Goal: Task Accomplishment & Management: Manage account settings

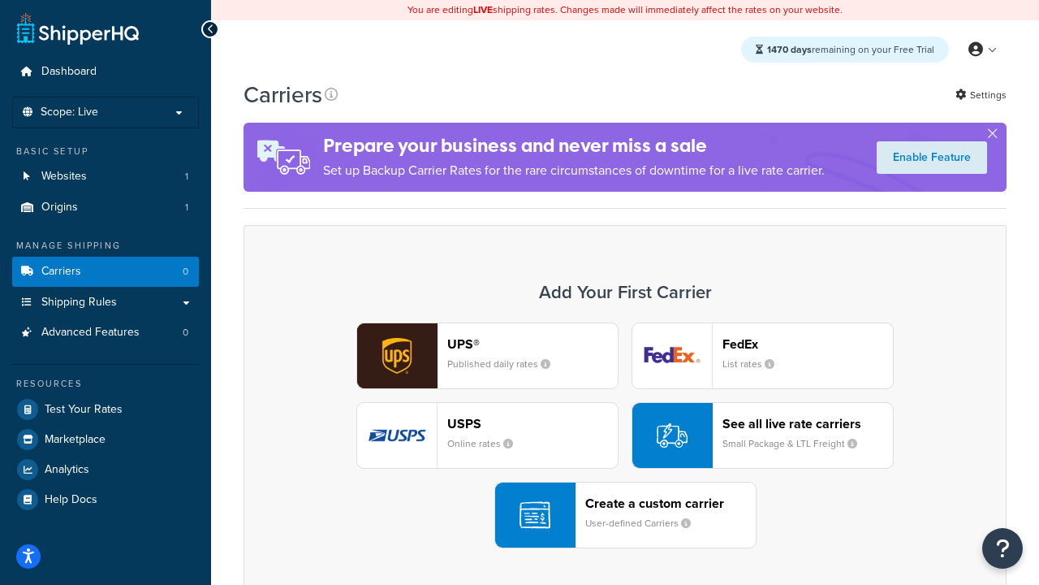
click at [625, 435] on div "UPS® Published daily rates FedEx List rates USPS Online rates See all live rate…" at bounding box center [625, 435] width 729 height 226
click at [808, 343] on header "FedEx" at bounding box center [808, 343] width 170 height 15
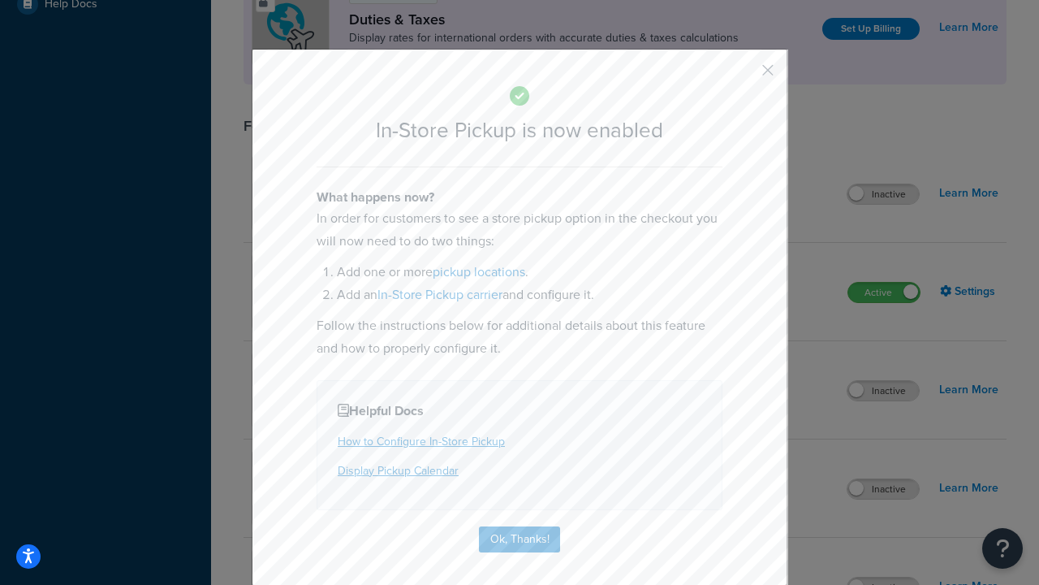
click at [744, 76] on button "button" at bounding box center [744, 76] width 4 height 4
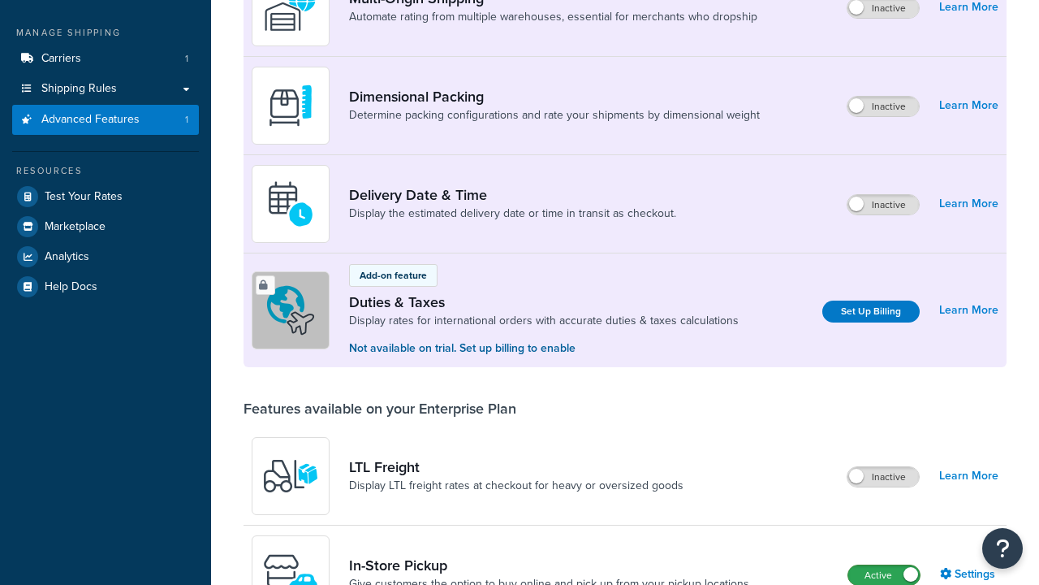
click at [884, 565] on label "Active" at bounding box center [883, 574] width 71 height 19
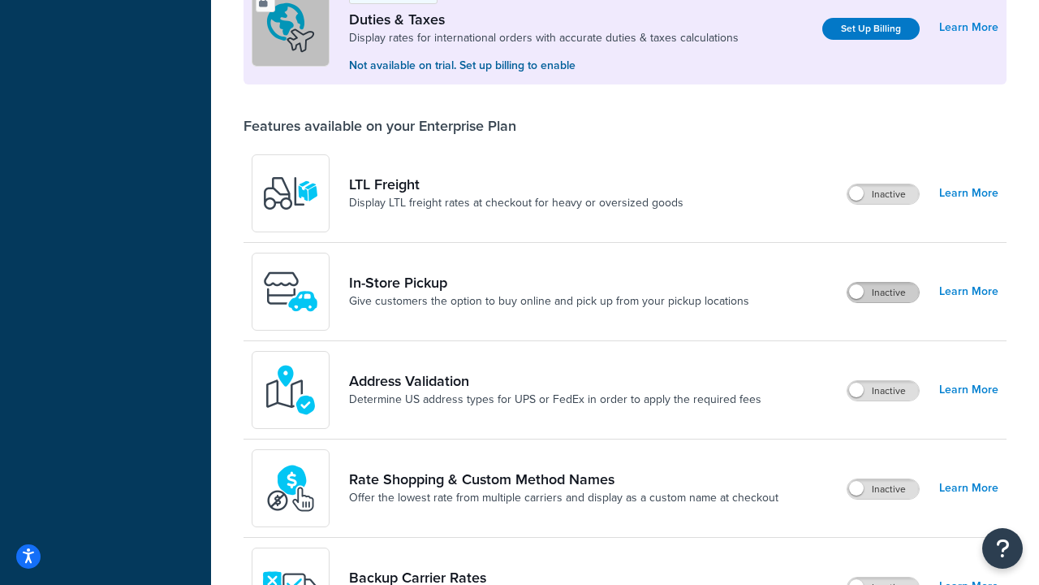
scroll to position [495, 0]
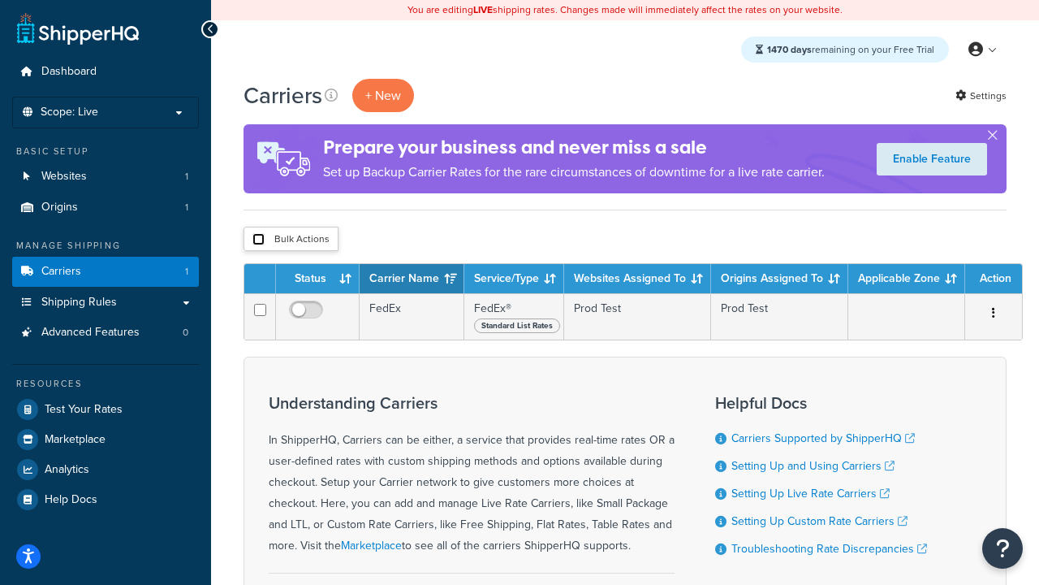
click at [258, 240] on input "checkbox" at bounding box center [258, 239] width 12 height 12
checkbox input "true"
click at [0, 0] on button "Delete" at bounding box center [0, 0] width 0 height 0
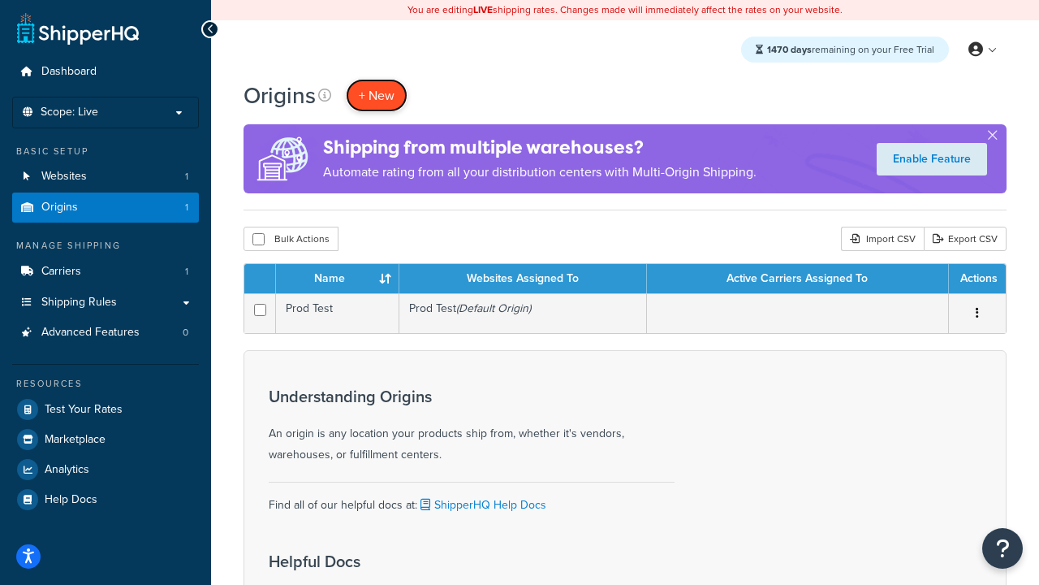
click at [377, 95] on span "+ New" at bounding box center [377, 95] width 36 height 19
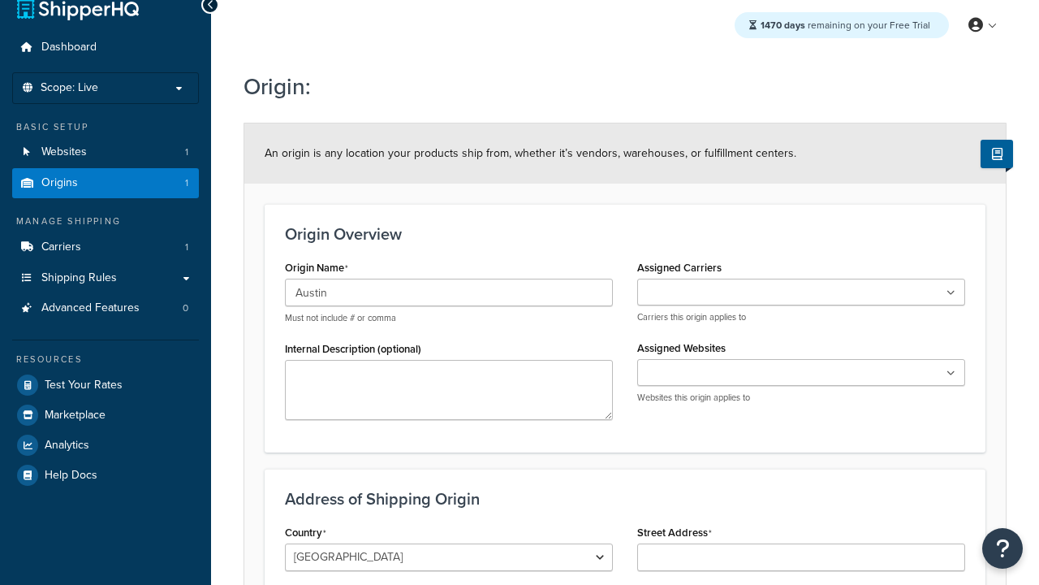
type input "Austin"
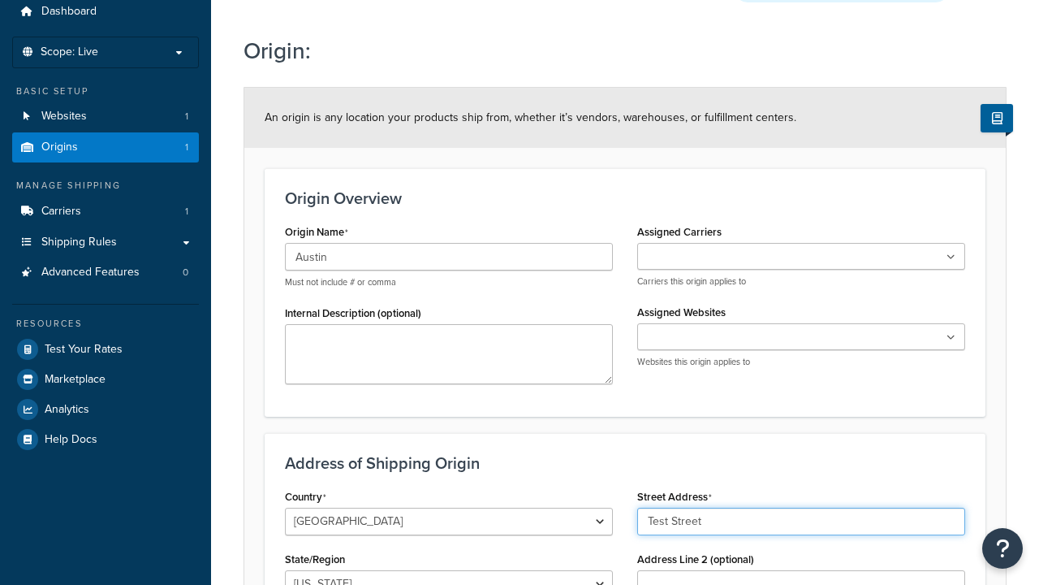
type input "Test Street"
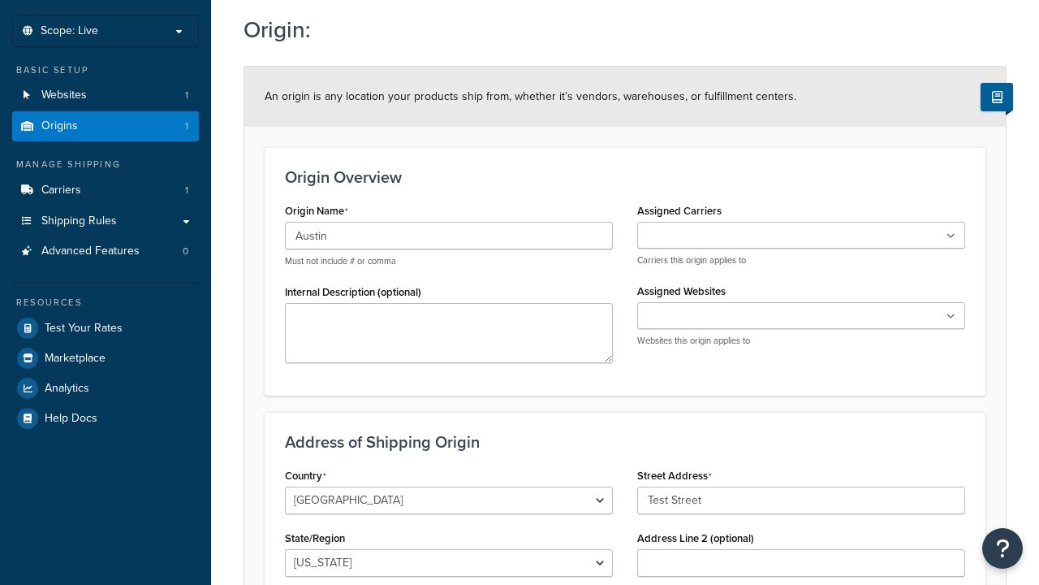
type input "Austin"
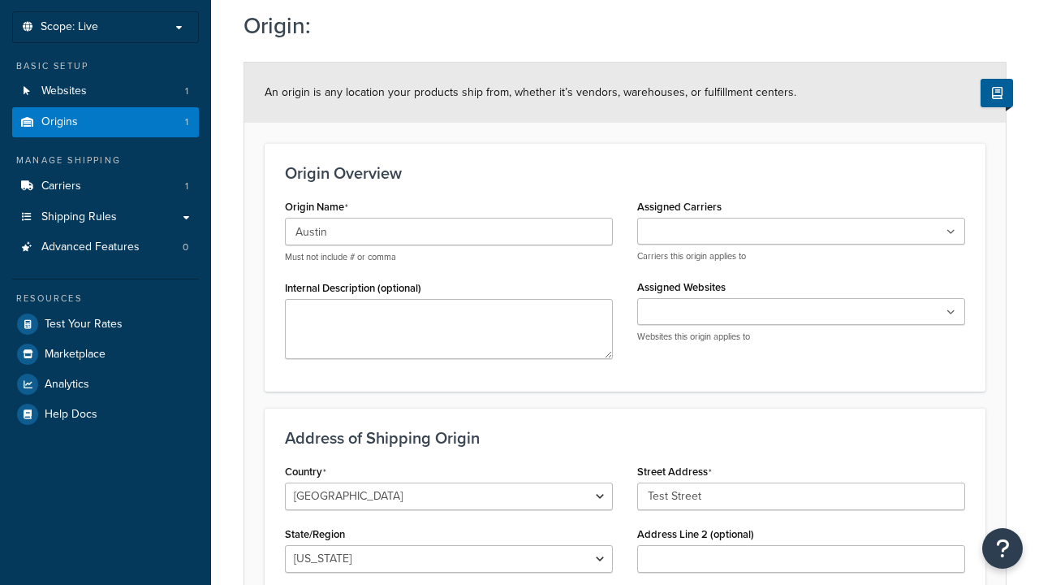
select select "43"
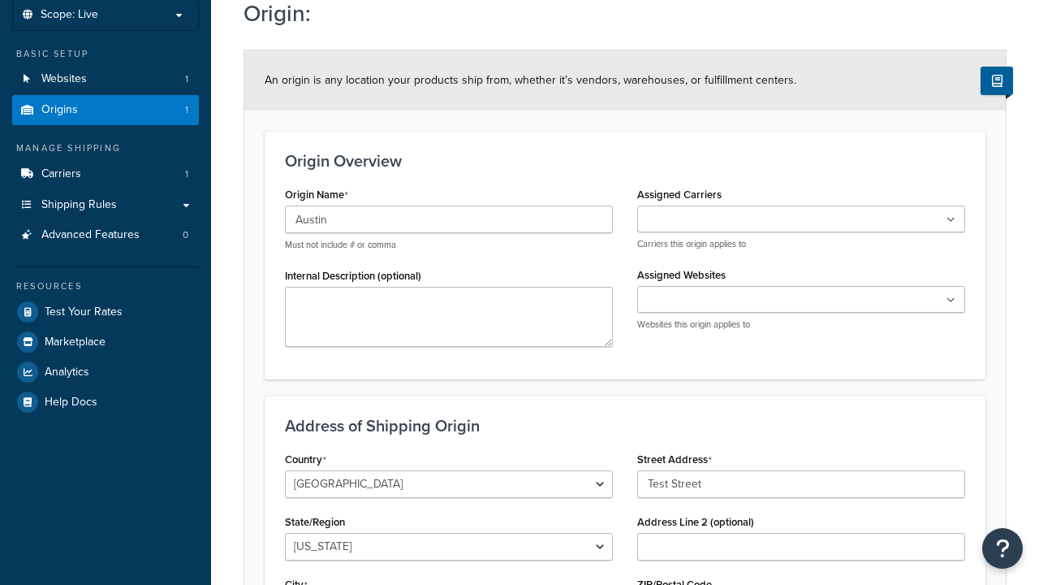
type input "Austin"
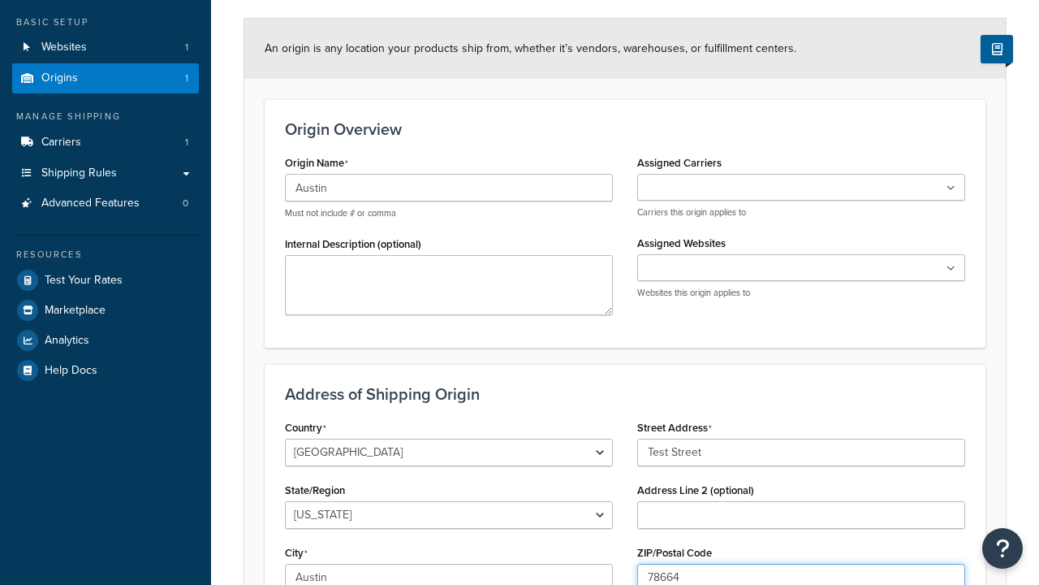
type input "78664"
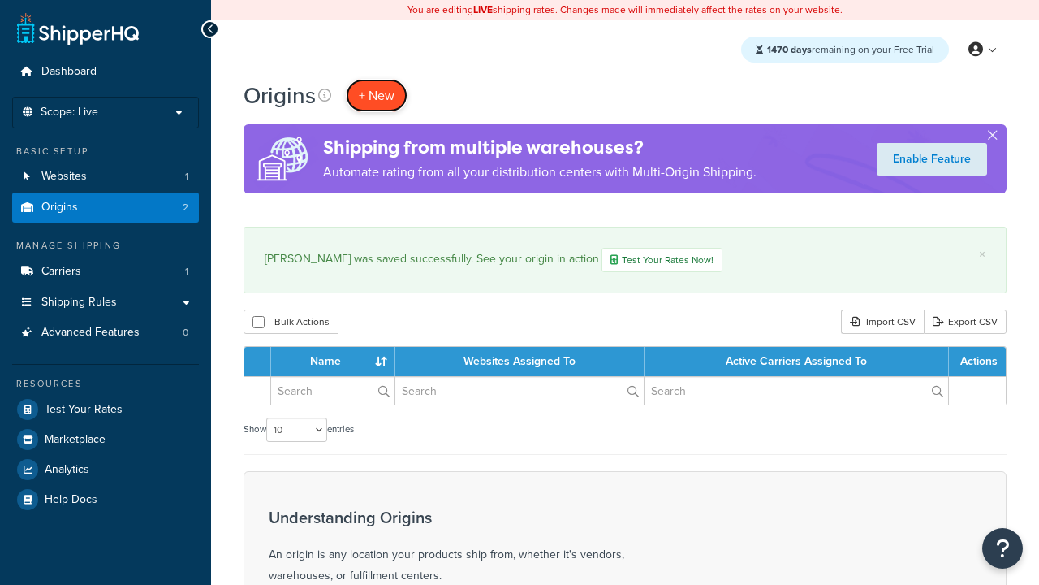
click at [377, 95] on span "+ New" at bounding box center [377, 95] width 36 height 19
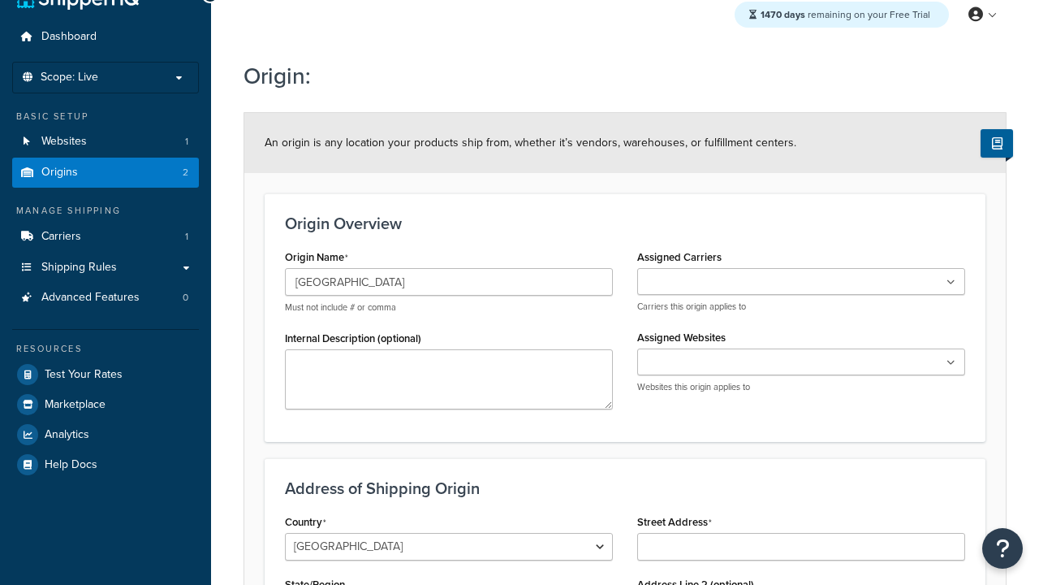
type input "[GEOGRAPHIC_DATA]"
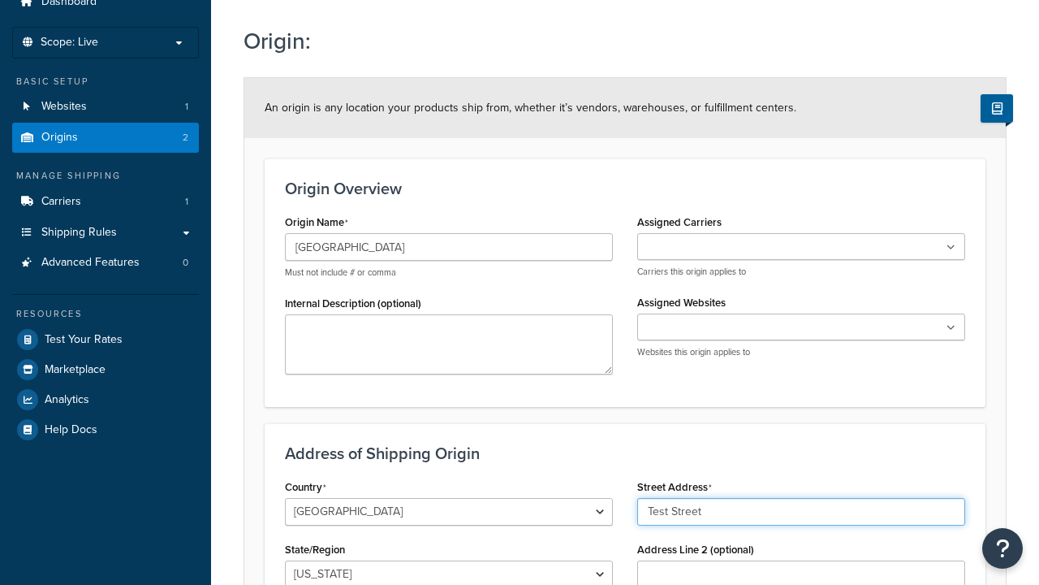
type input "Test Street"
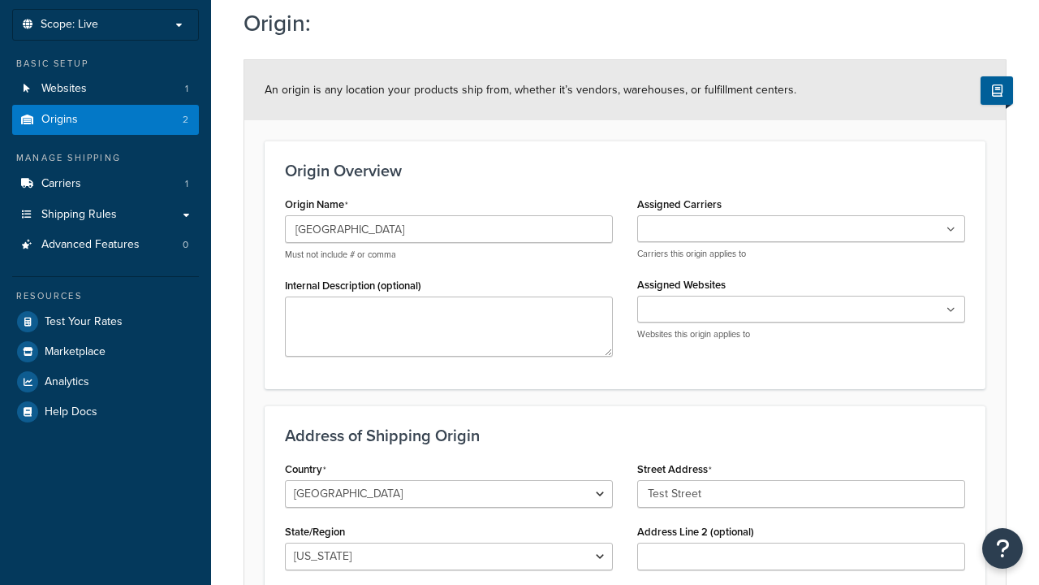
type input "Austin"
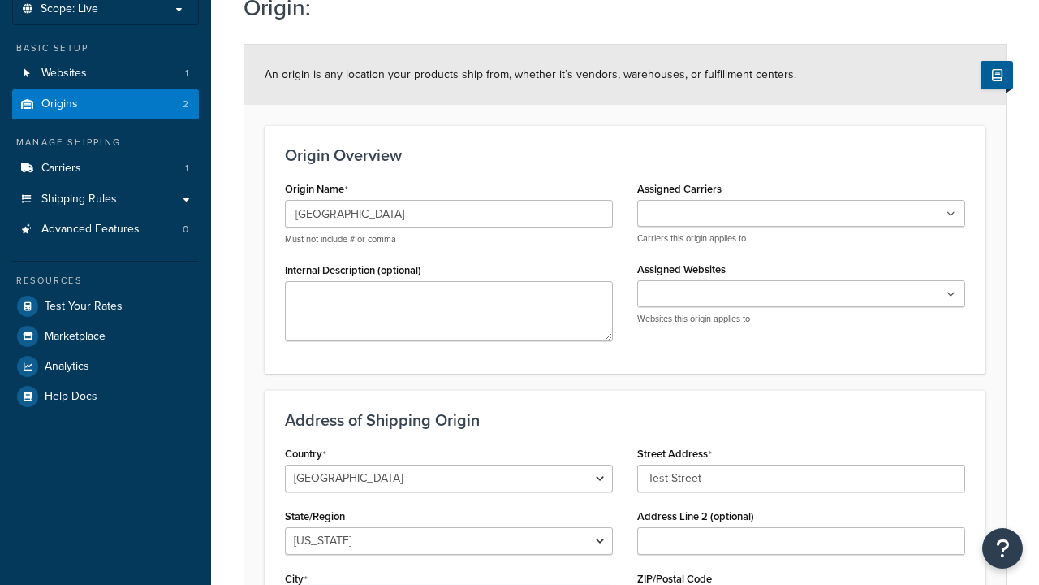
select select "43"
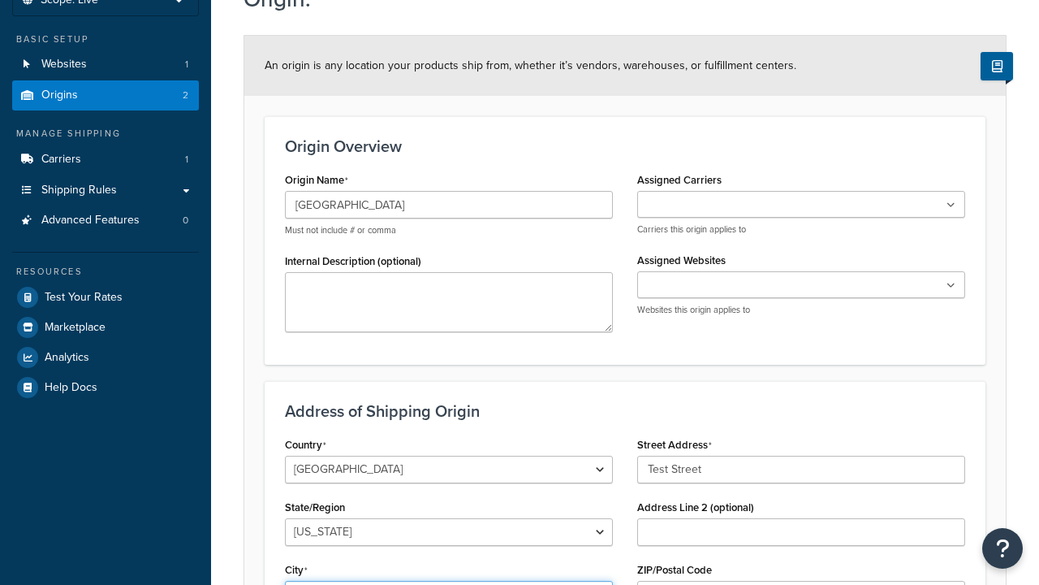
type input "Austin"
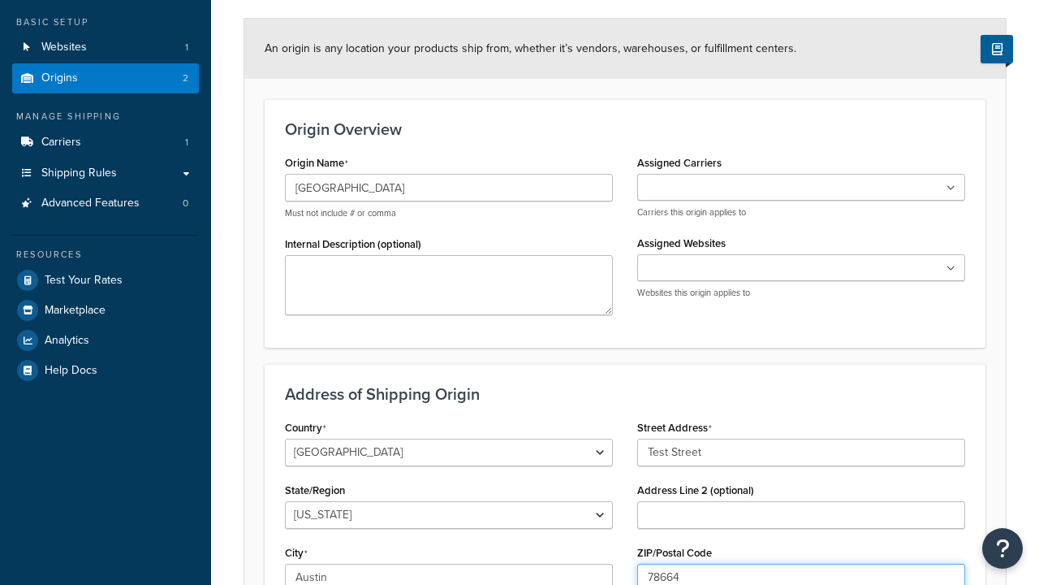
type input "78664"
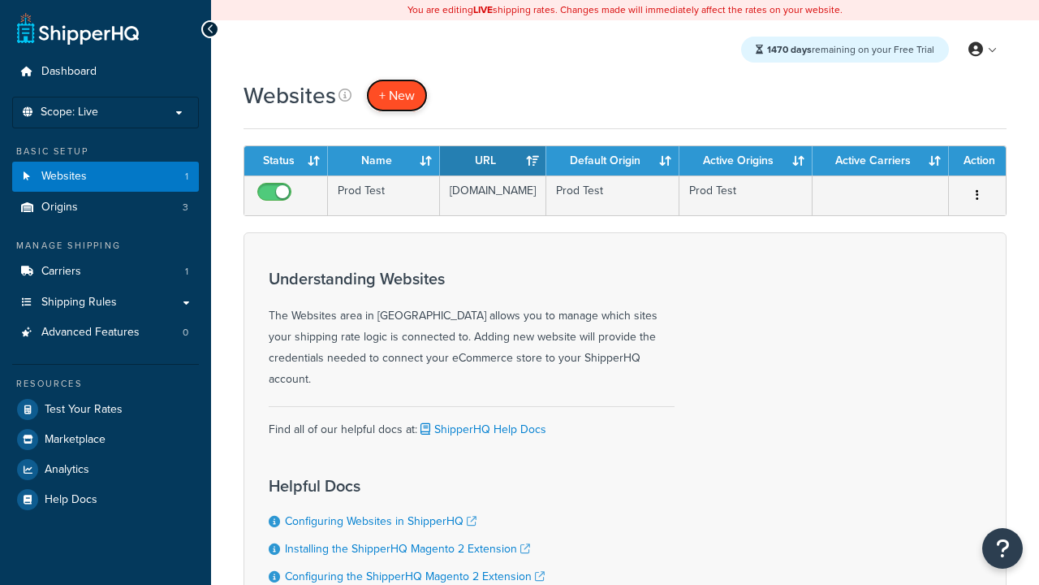
click at [397, 95] on span "+ New" at bounding box center [397, 95] width 36 height 19
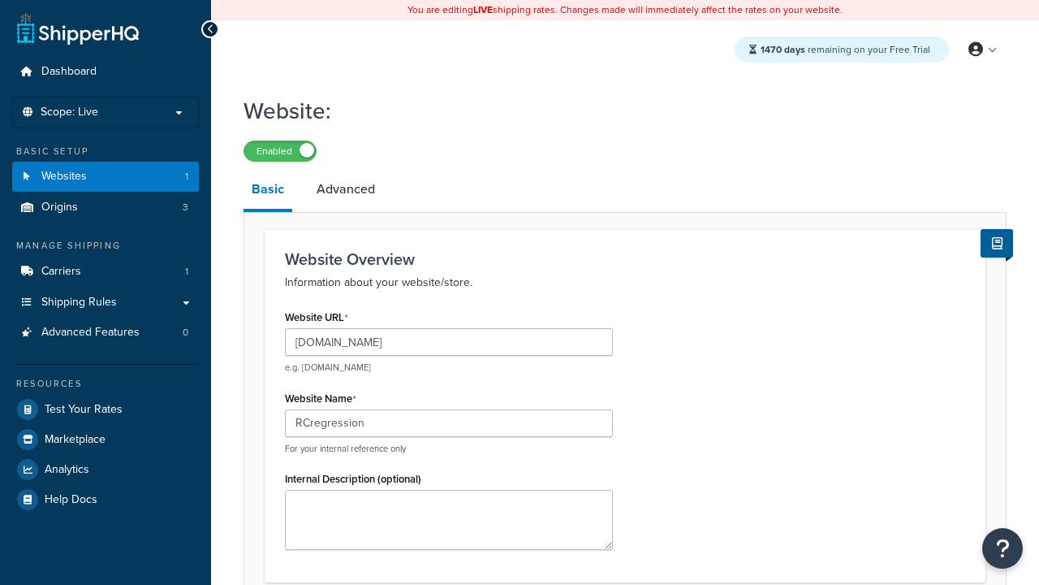
type input "RCregression"
